Goal: Task Accomplishment & Management: Use online tool/utility

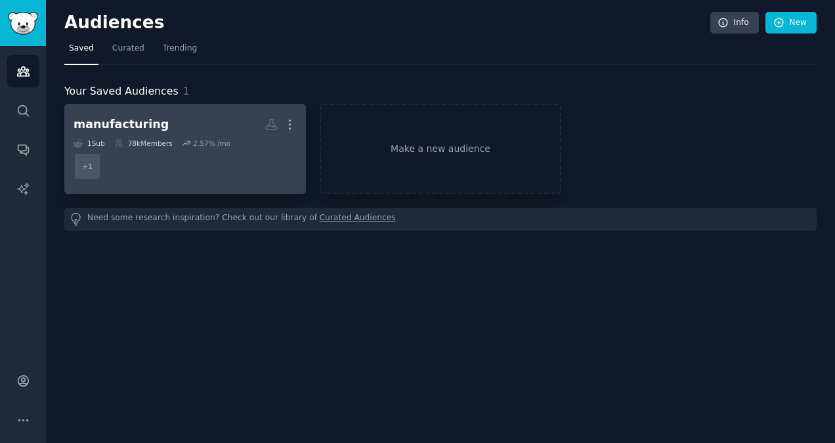
click at [175, 113] on h2 "manufacturing Custom Audience More" at bounding box center [185, 124] width 223 height 23
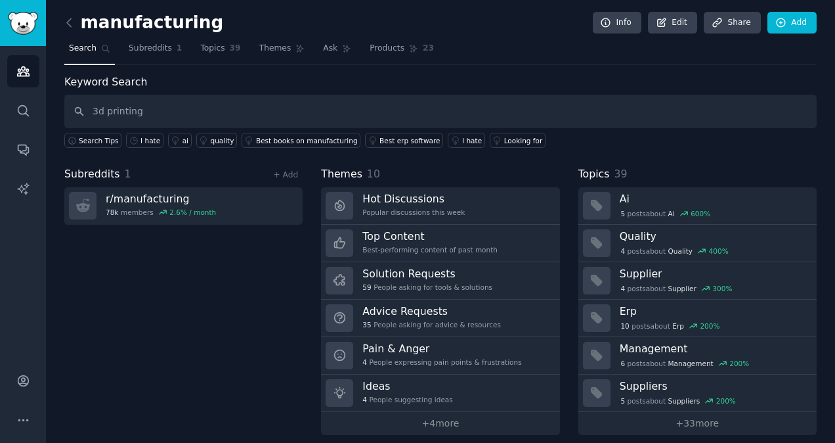
type input "3d printing"
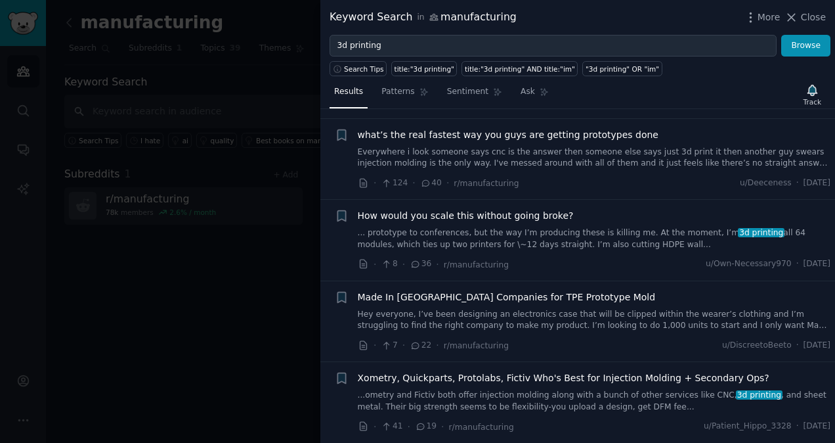
scroll to position [131, 0]
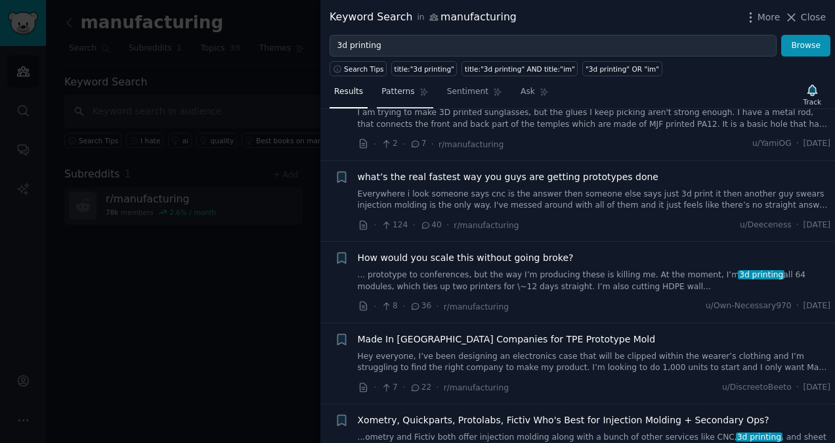
click at [398, 92] on span "Patterns" at bounding box center [398, 92] width 33 height 12
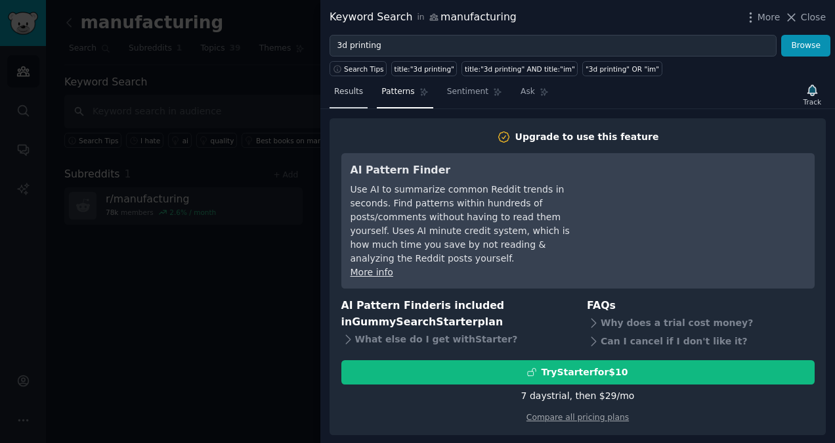
click at [349, 98] on link "Results" at bounding box center [349, 94] width 38 height 27
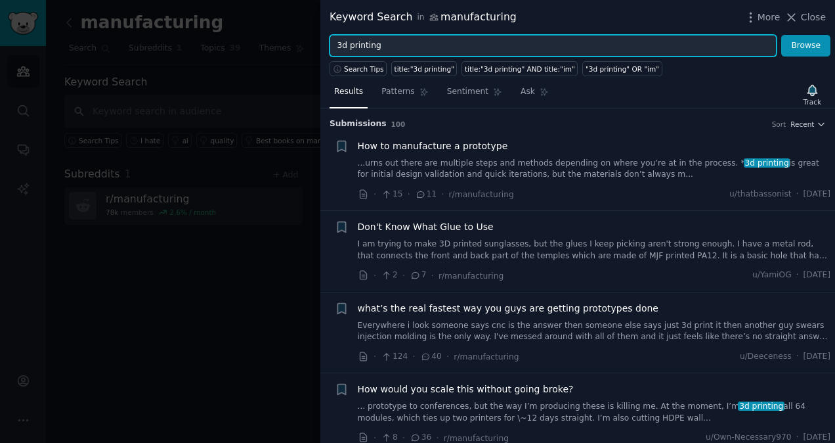
click at [440, 55] on input "3d printing" at bounding box center [553, 46] width 447 height 22
type input "3d printing"
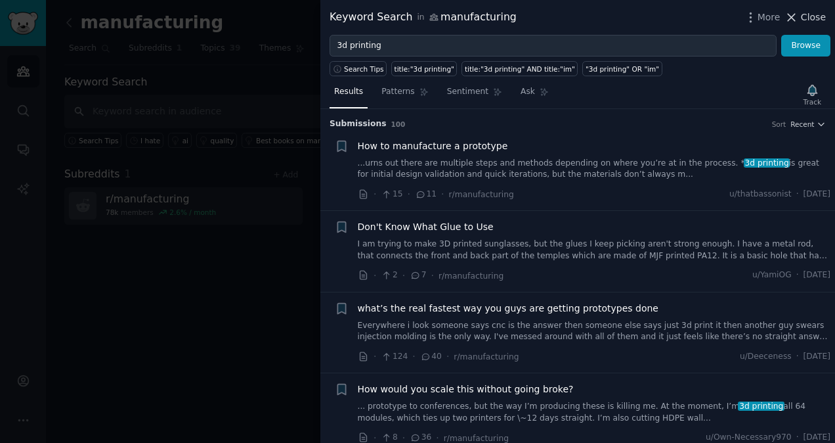
click at [813, 18] on span "Close" at bounding box center [813, 18] width 25 height 14
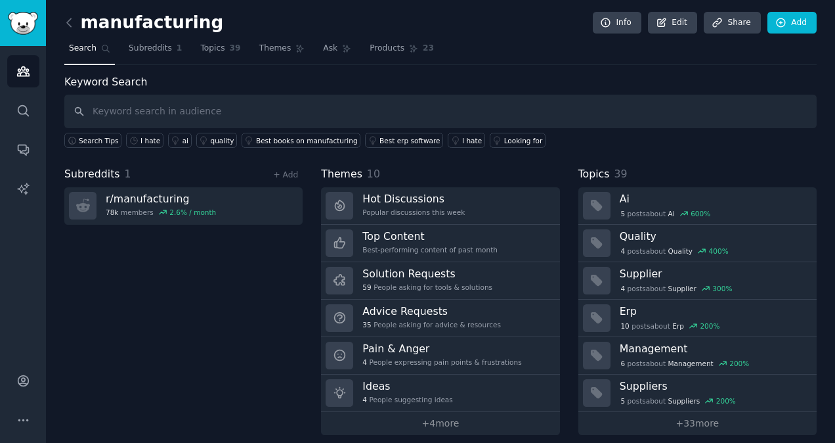
click at [262, 280] on div "Subreddits 1 + Add r/ manufacturing 78k members 2.6 % / month" at bounding box center [183, 300] width 238 height 269
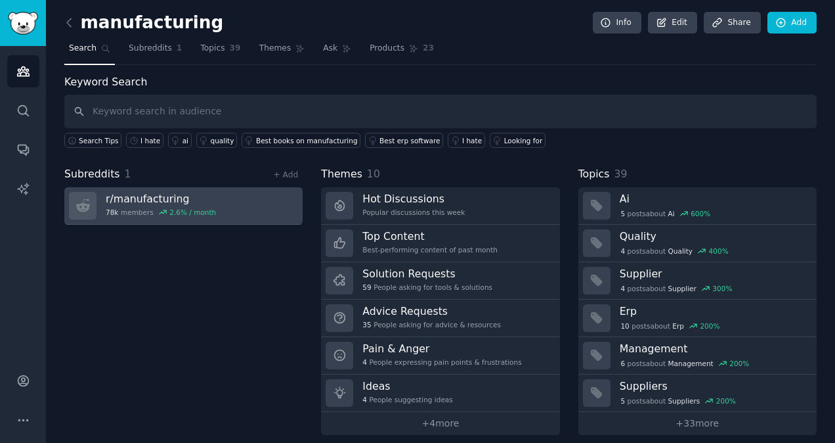
drag, startPoint x: 238, startPoint y: 271, endPoint x: 199, endPoint y: 208, distance: 73.4
click at [238, 271] on div "Subreddits 1 + Add r/ manufacturing 78k members 2.6 % / month" at bounding box center [183, 300] width 238 height 269
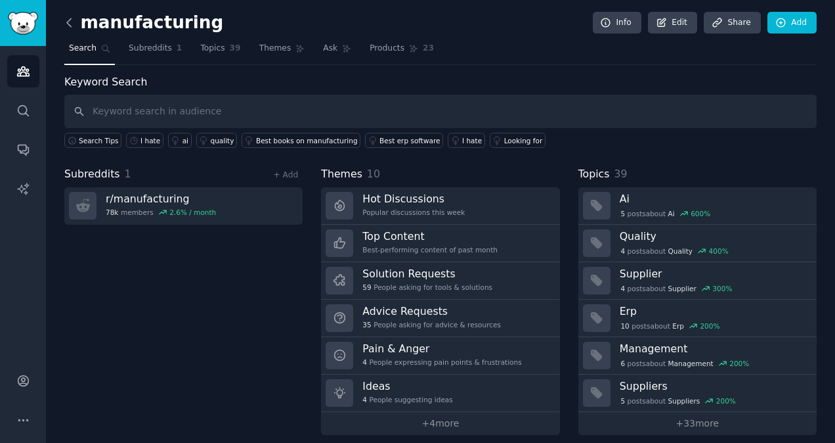
click at [70, 24] on icon at bounding box center [69, 23] width 14 height 14
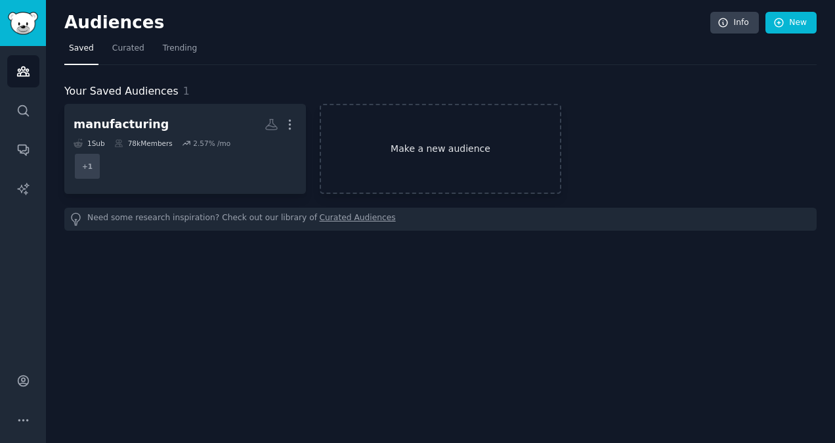
click at [421, 148] on link "Make a new audience" at bounding box center [441, 149] width 242 height 90
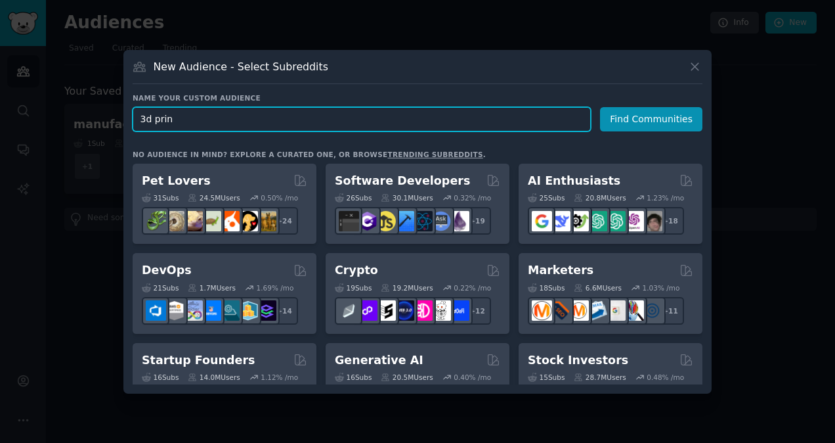
click at [244, 113] on input "3d prin" at bounding box center [362, 119] width 458 height 24
type input "3d printing"
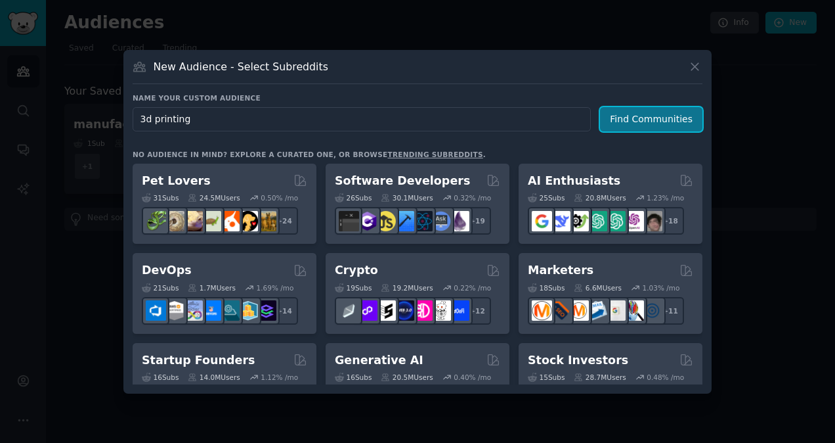
click at [630, 121] on button "Find Communities" at bounding box center [651, 119] width 102 height 24
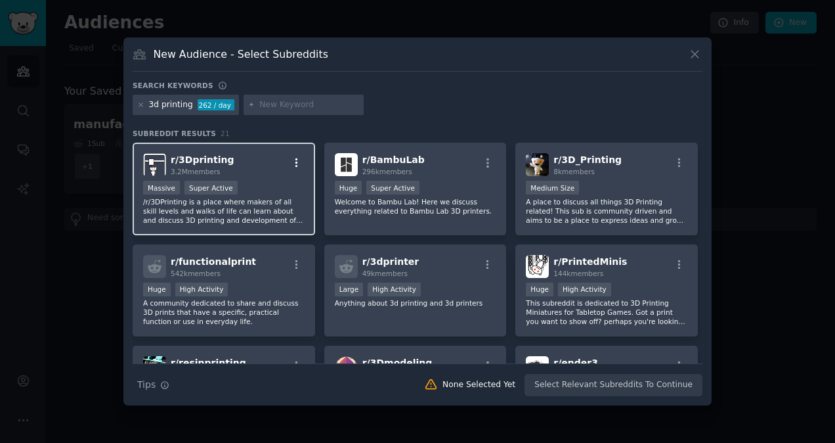
click at [288, 168] on button "button" at bounding box center [296, 163] width 16 height 12
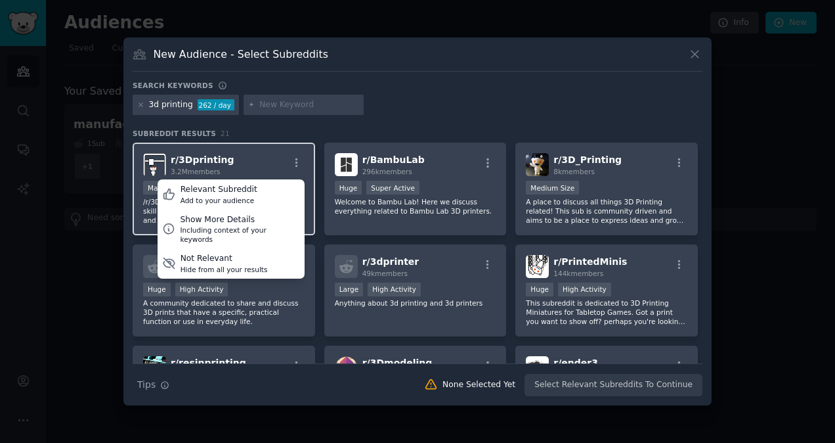
click at [257, 156] on div "r/ 3Dprinting 3.2M members Relevant Subreddit Add to your audience Show More De…" at bounding box center [224, 164] width 162 height 23
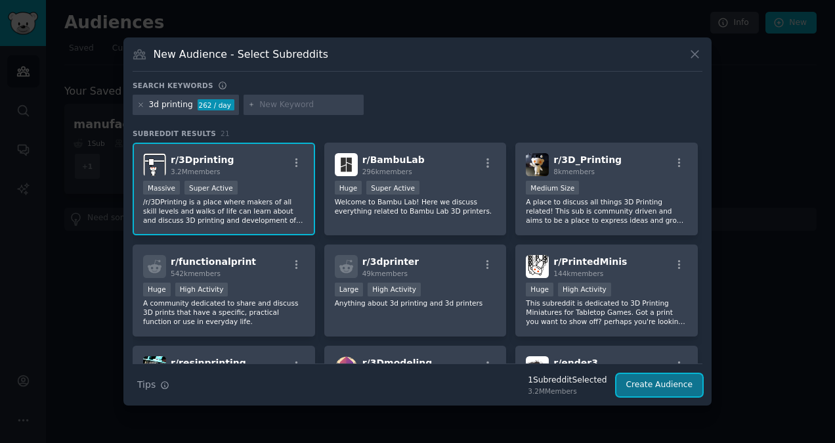
click at [651, 384] on button "Create Audience" at bounding box center [660, 385] width 87 height 22
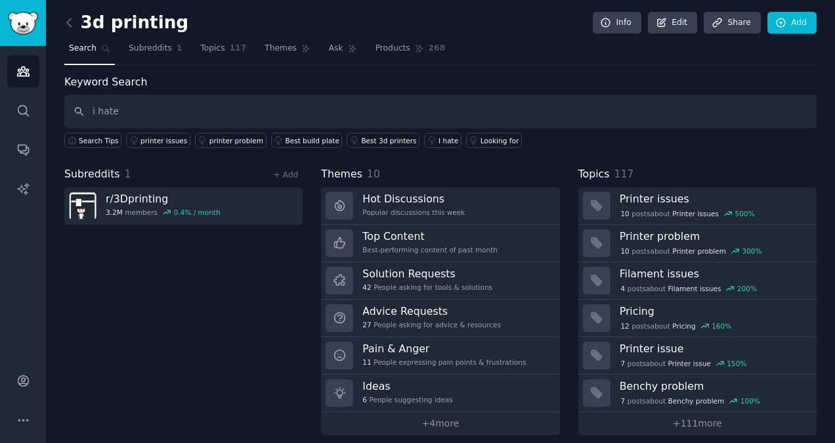
type input "i hate"
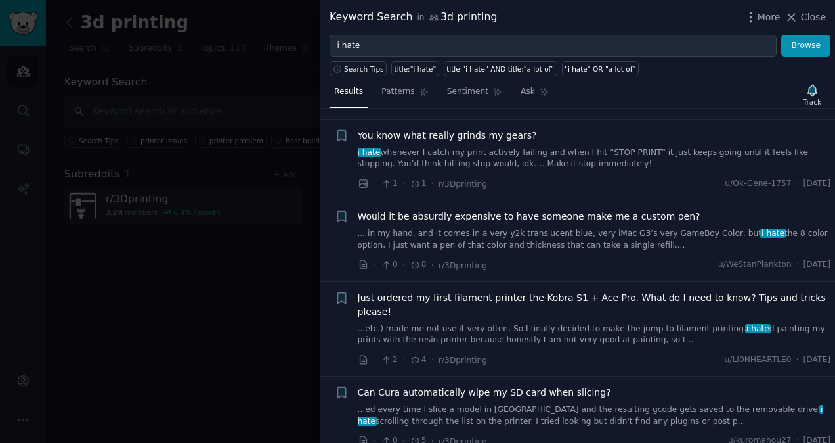
scroll to position [1314, 0]
click at [814, 14] on span "Close" at bounding box center [813, 18] width 25 height 14
